Goal: Information Seeking & Learning: Learn about a topic

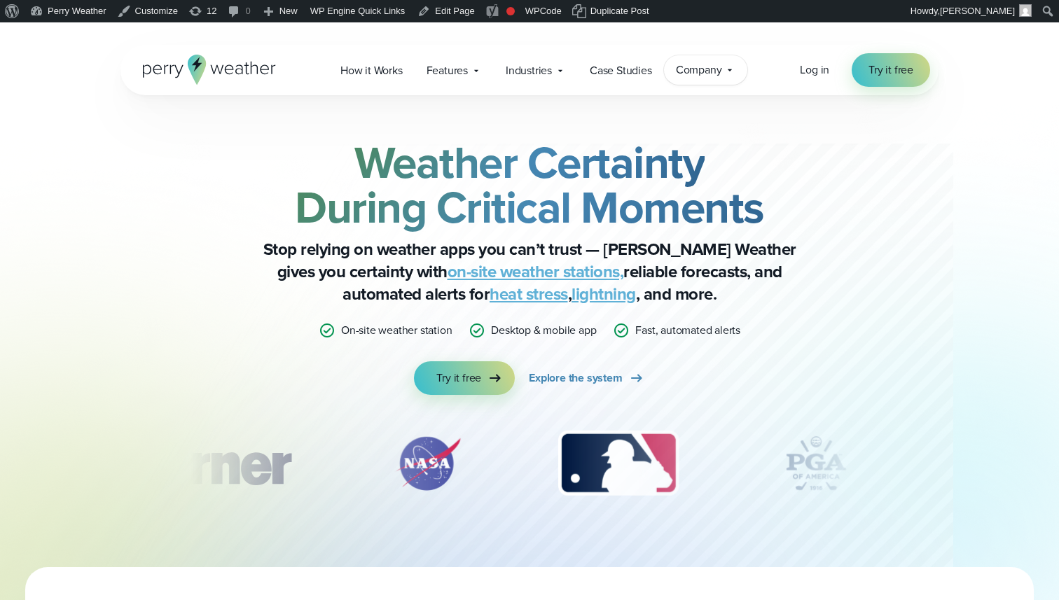
click at [719, 71] on span "Company" at bounding box center [699, 70] width 46 height 17
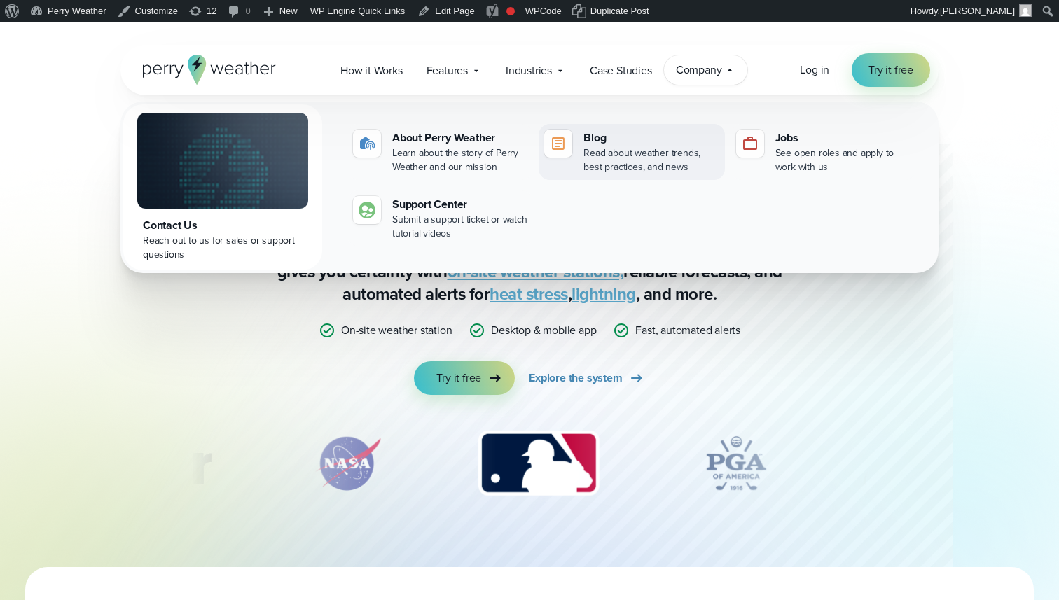
click at [633, 148] on div "Read about weather trends, best practices, and news" at bounding box center [650, 160] width 135 height 28
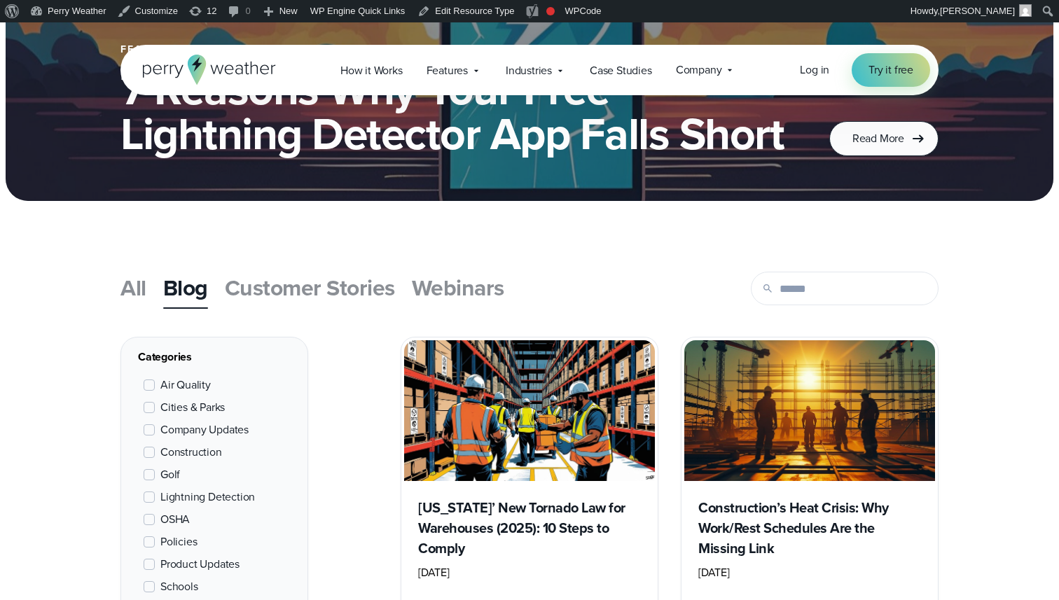
scroll to position [409, 0]
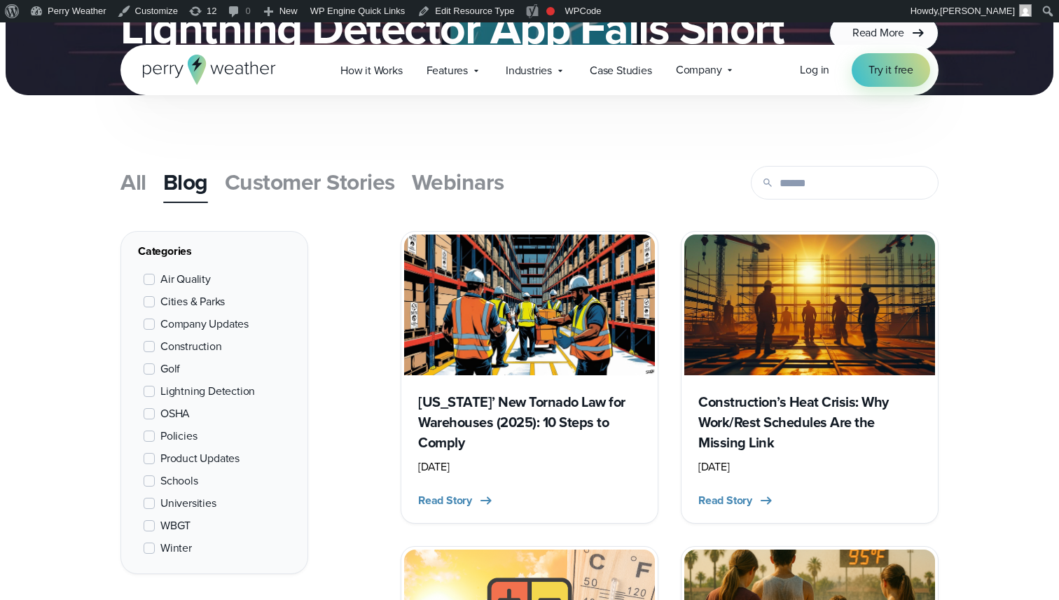
click at [463, 163] on link "Webinars" at bounding box center [458, 181] width 92 height 39
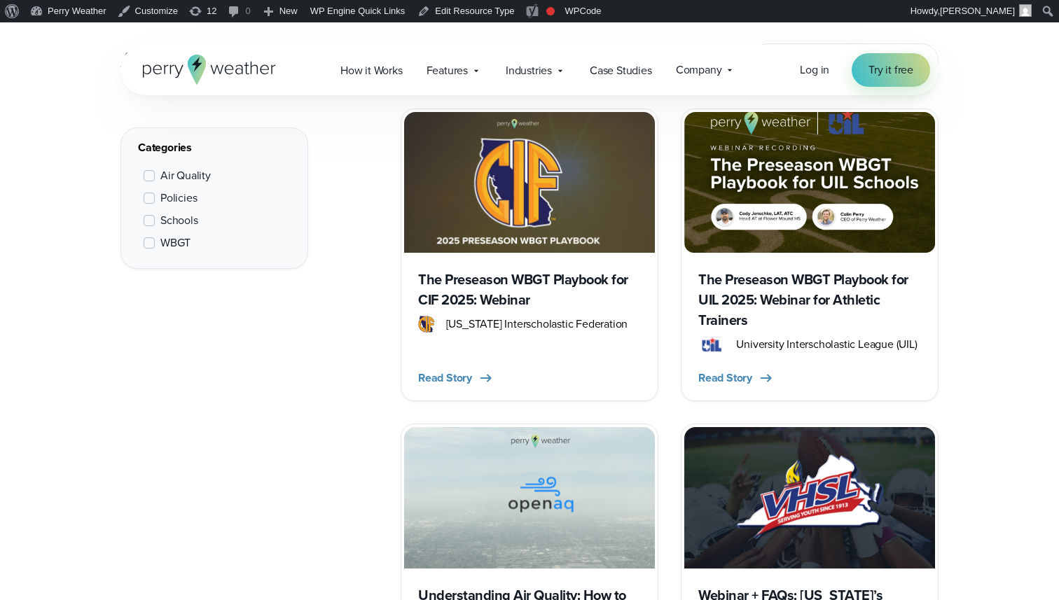
scroll to position [532, 0]
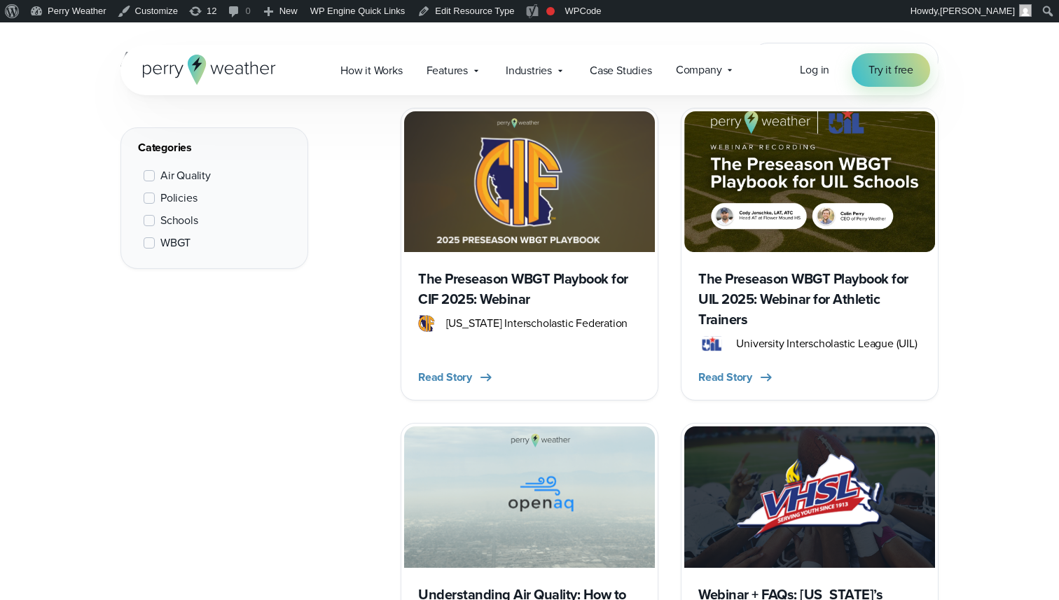
click at [553, 293] on h3 "The Preseason WBGT Playbook for CIF 2025: Webinar" at bounding box center [529, 289] width 223 height 41
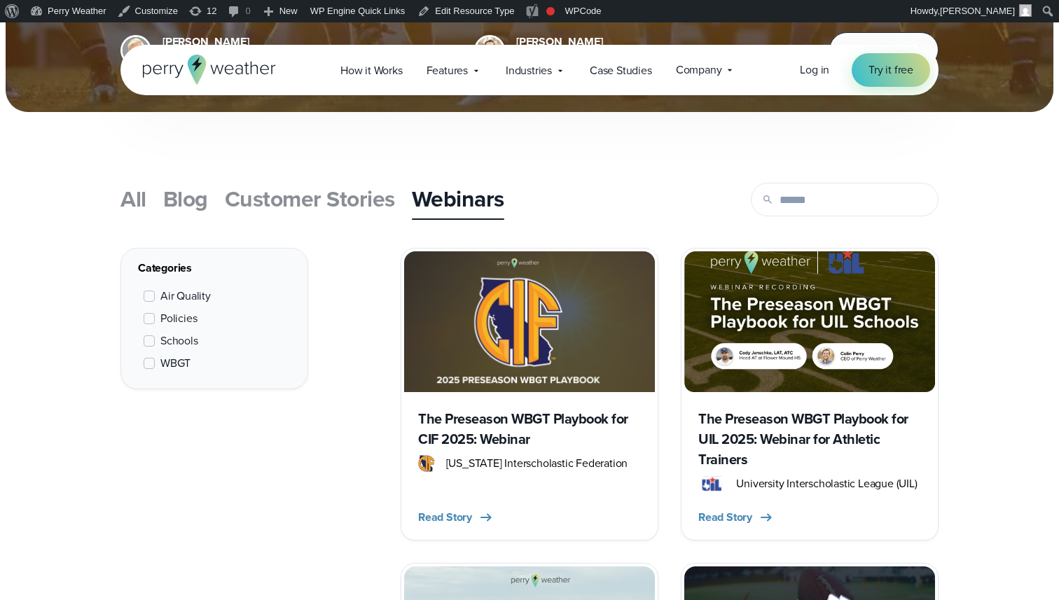
scroll to position [393, 0]
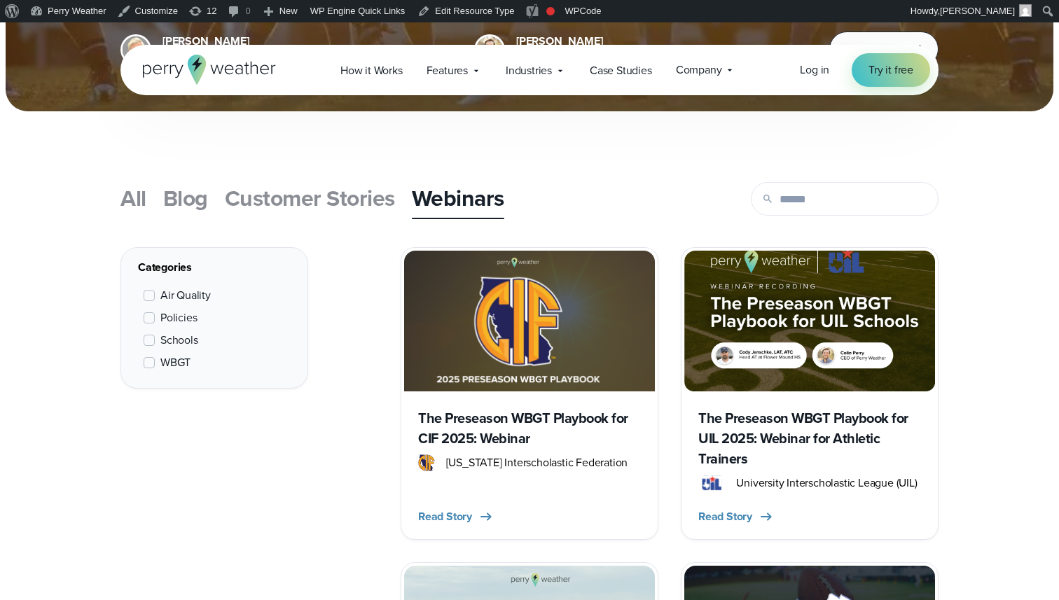
click at [756, 430] on h3 "The Preseason WBGT Playbook for UIL 2025: Webinar for Athletic Trainers" at bounding box center [809, 438] width 223 height 61
